Goal: Navigation & Orientation: Find specific page/section

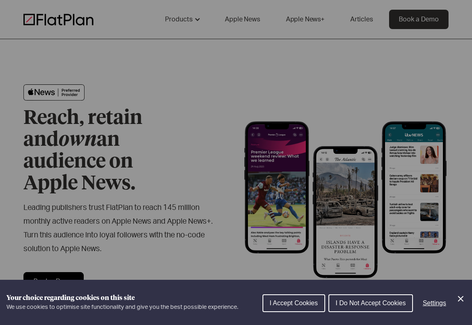
click at [458, 300] on icon "Close Cookie Control" at bounding box center [461, 299] width 10 height 10
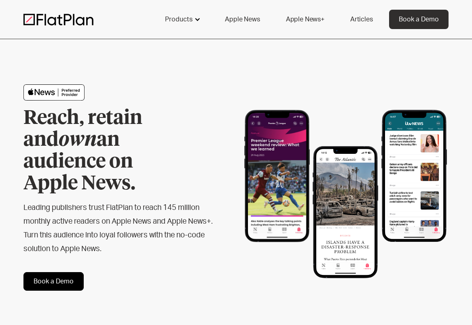
click at [184, 18] on div "Products" at bounding box center [178, 20] width 27 height 10
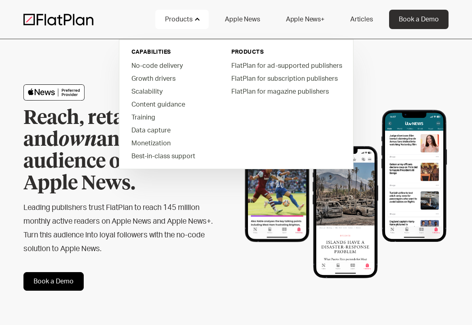
click at [244, 18] on link "Apple News" at bounding box center [242, 19] width 54 height 19
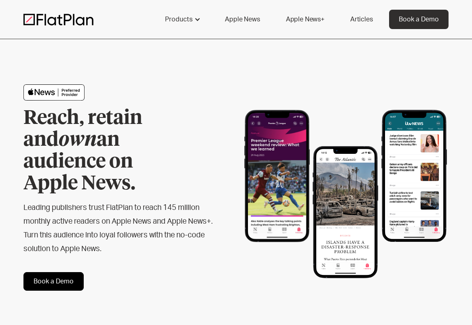
click at [361, 19] on link "Articles" at bounding box center [361, 19] width 42 height 19
click at [193, 25] on div "Products" at bounding box center [181, 19] width 53 height 19
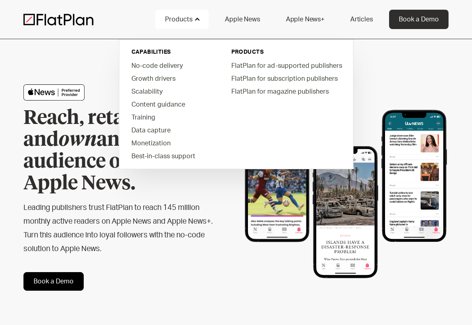
click at [103, 57] on div "Reach, retain and own an audience on Apple News. Leading publishers trust FlatP…" at bounding box center [235, 187] width 425 height 297
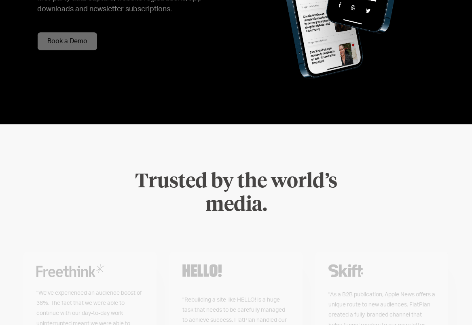
scroll to position [1438, 0]
